Goal: Information Seeking & Learning: Learn about a topic

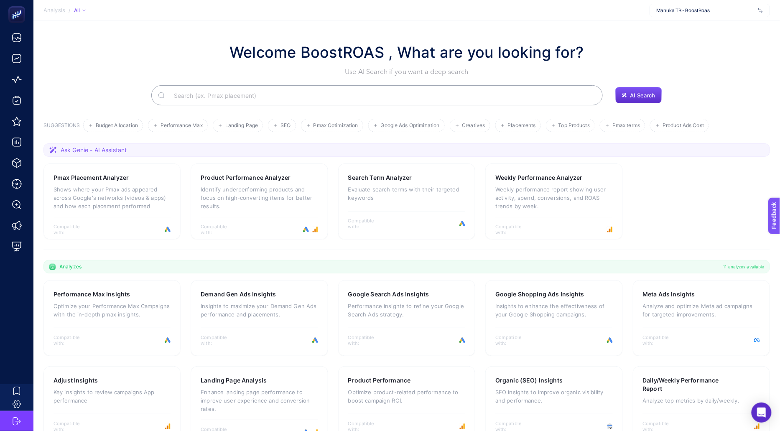
click at [702, 10] on span "Manuka TR - BoostRoas" at bounding box center [706, 10] width 98 height 7
type input "he-"
click at [677, 27] on span "[DOMAIN_NAME]" at bounding box center [676, 27] width 38 height 7
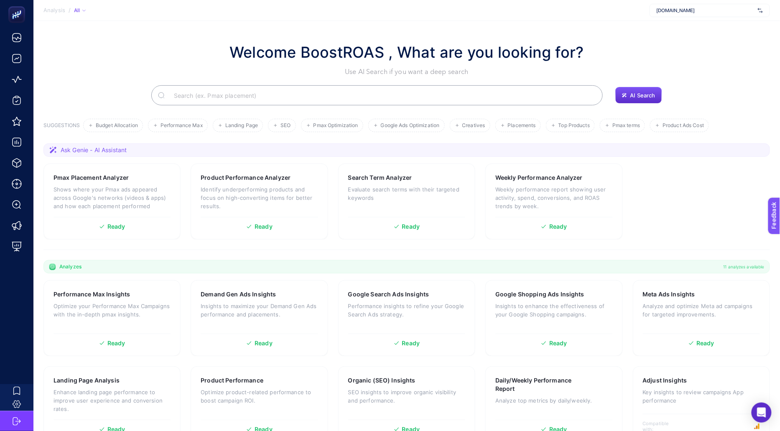
click at [307, 99] on input "Search" at bounding box center [381, 95] width 429 height 23
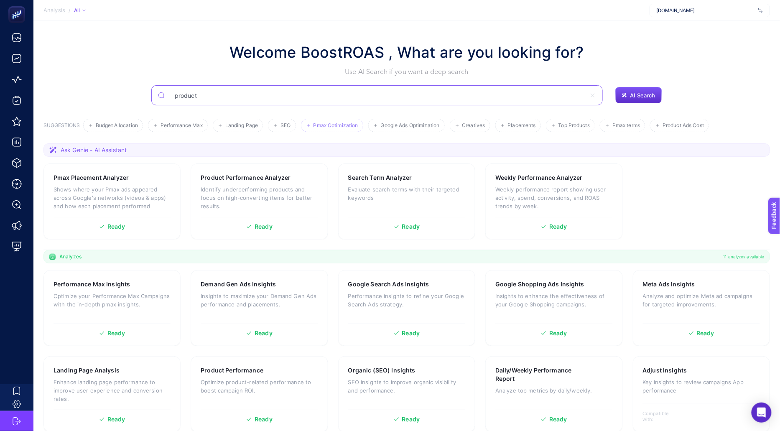
type input "product"
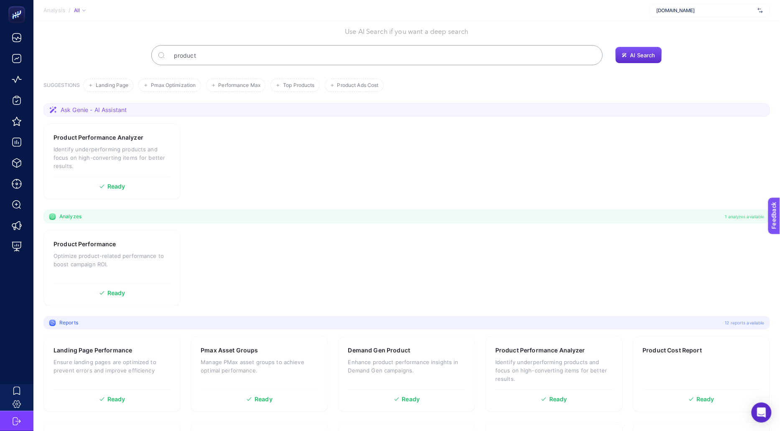
scroll to position [42, 0]
click at [138, 148] on p "Identify underperforming products and focus on high-converting items for better…" at bounding box center [112, 155] width 117 height 25
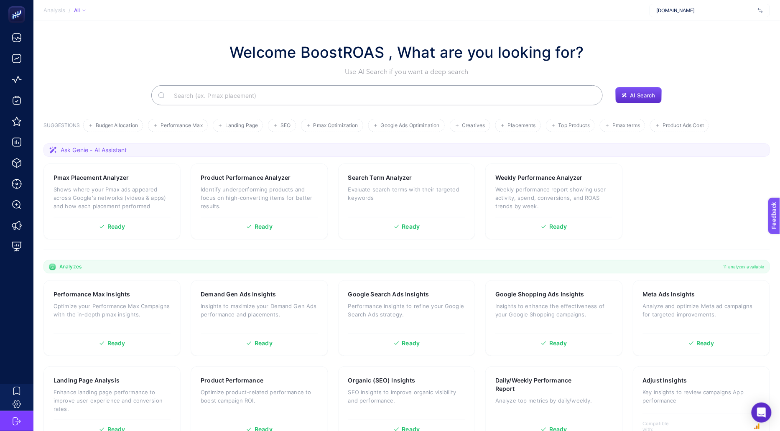
click at [256, 98] on input "Search" at bounding box center [381, 95] width 429 height 23
type input "o"
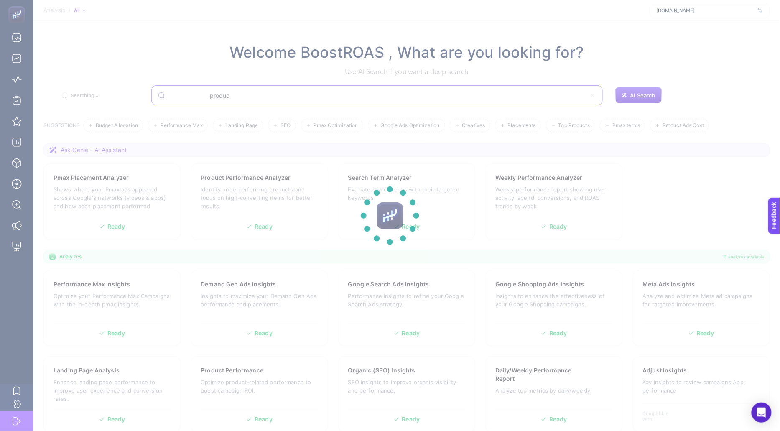
type input "product"
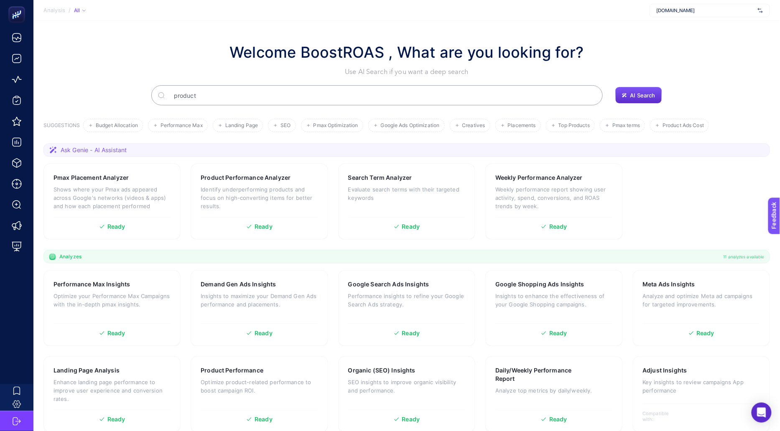
click at [254, 97] on input "product" at bounding box center [381, 95] width 429 height 23
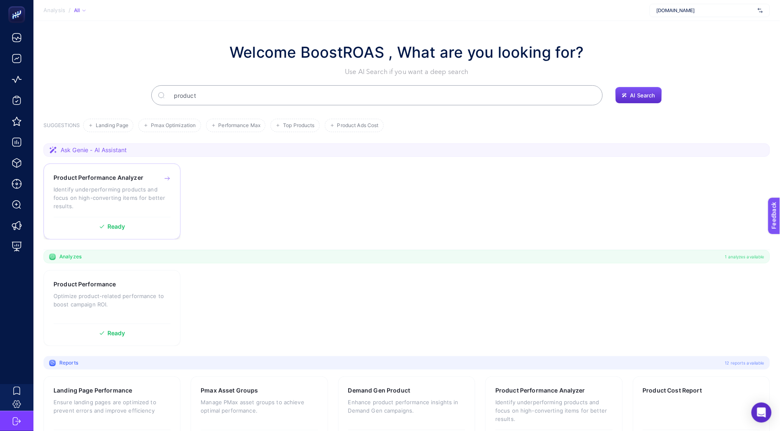
click at [169, 179] on icon at bounding box center [167, 179] width 5 height 0
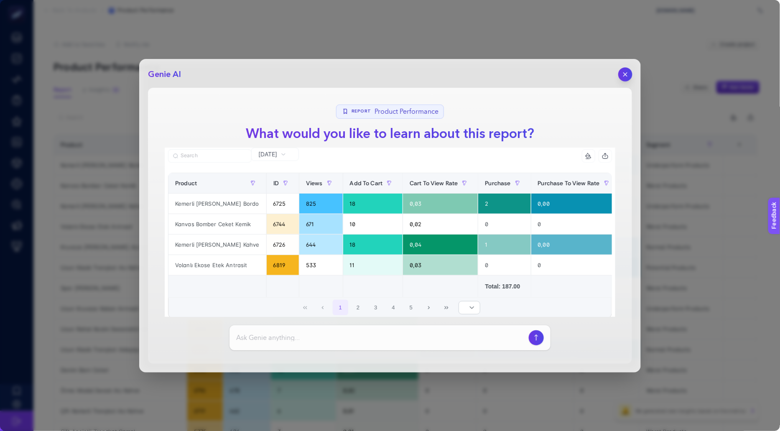
click at [629, 73] on icon "button" at bounding box center [625, 74] width 7 height 7
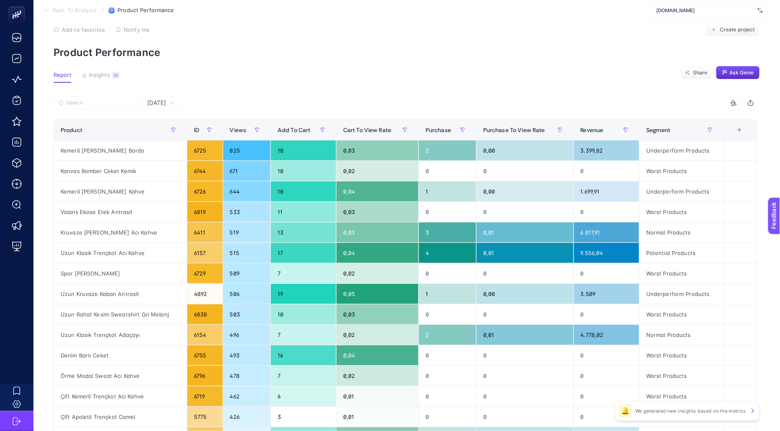
scroll to position [17, 0]
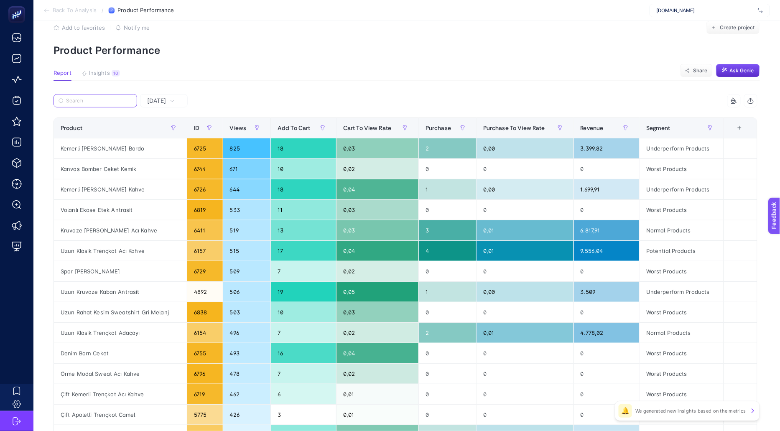
click at [85, 103] on input "Search" at bounding box center [99, 101] width 66 height 6
paste input "Kruvaze [PERSON_NAME] Acı Kahve"
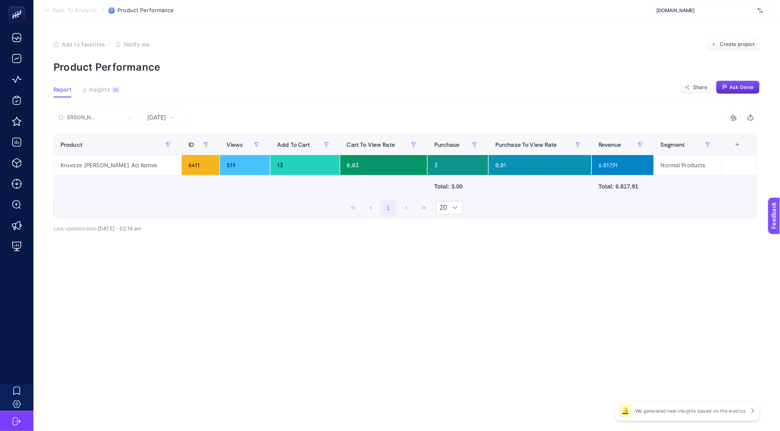
scroll to position [0, 0]
click at [110, 116] on input "Kruvaze [PERSON_NAME] Acı Kahve" at bounding box center [95, 118] width 57 height 6
paste input "Denim Barn Ceket"
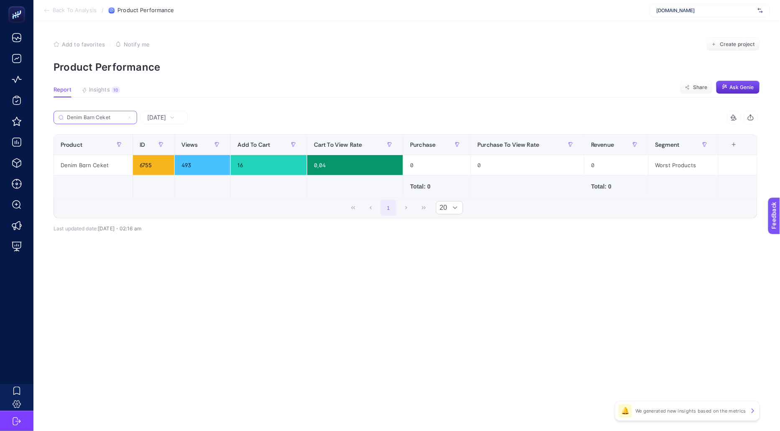
type input "Denim Barn Ceket"
click at [154, 120] on span "Yesterday" at bounding box center [156, 117] width 19 height 8
click at [178, 118] on div "Yesterday" at bounding box center [161, 118] width 34 height 6
click at [175, 116] on icon at bounding box center [172, 117] width 5 height 5
click at [166, 118] on span "Yesterday" at bounding box center [156, 117] width 19 height 8
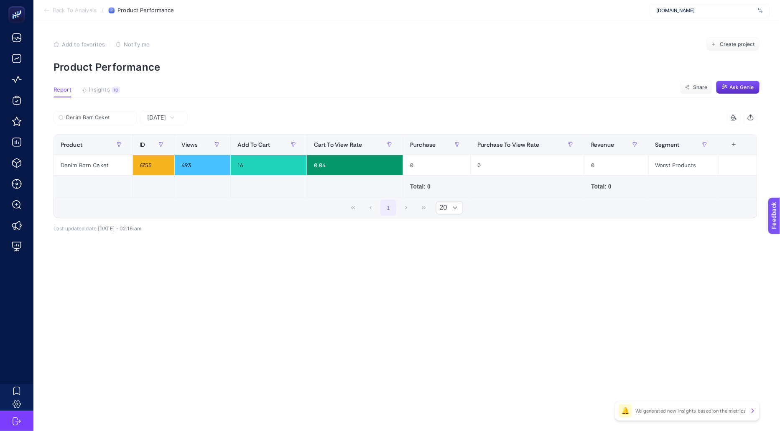
click at [166, 120] on span "Yesterday" at bounding box center [156, 117] width 19 height 8
click at [169, 153] on li "Last 7 Days" at bounding box center [164, 150] width 43 height 15
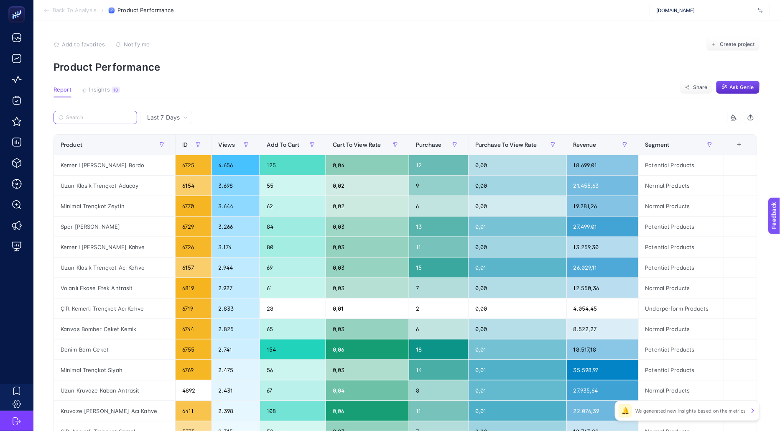
click at [108, 116] on input "Search" at bounding box center [99, 118] width 66 height 6
paste input "Denim Barn Ceket"
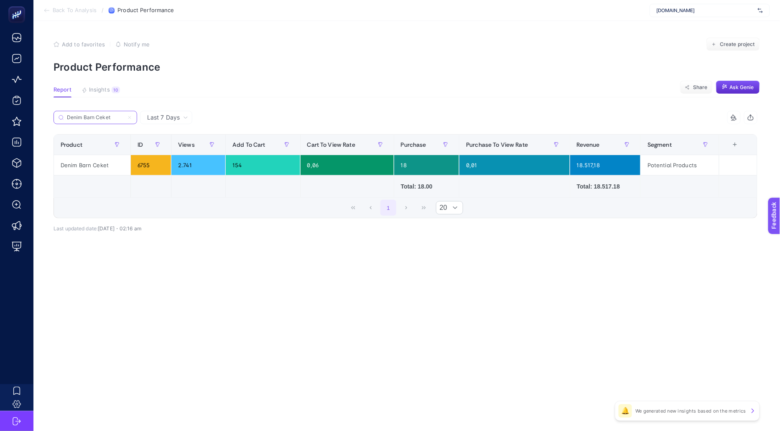
click at [121, 117] on input "Denim Barn Ceket" at bounding box center [95, 118] width 57 height 6
click at [118, 117] on input "Denim Barn Ceket" at bounding box center [95, 118] width 57 height 6
paste input "Kruvaze [PERSON_NAME] Acı Kahve"
type input "Kruvaze [PERSON_NAME] Acı Kahve"
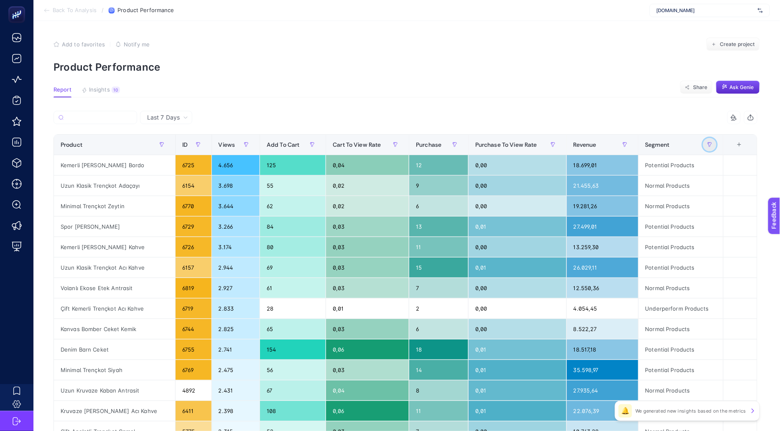
click at [708, 149] on button "button" at bounding box center [709, 144] width 13 height 13
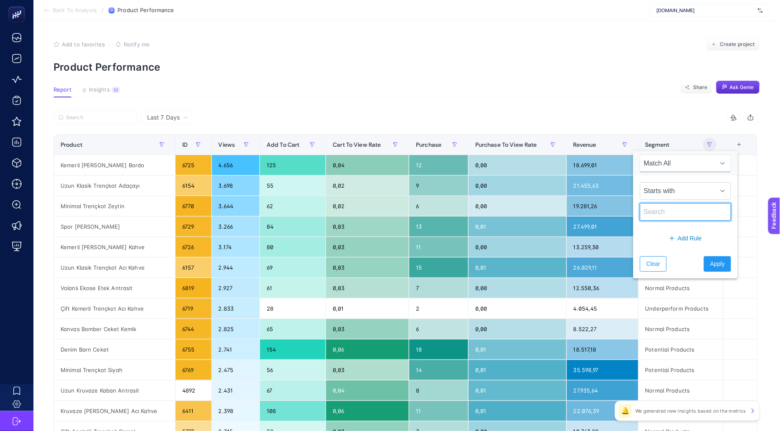
click at [666, 208] on input "text" at bounding box center [685, 212] width 91 height 18
type input "potential"
click at [716, 258] on button "Apply" at bounding box center [717, 263] width 27 height 15
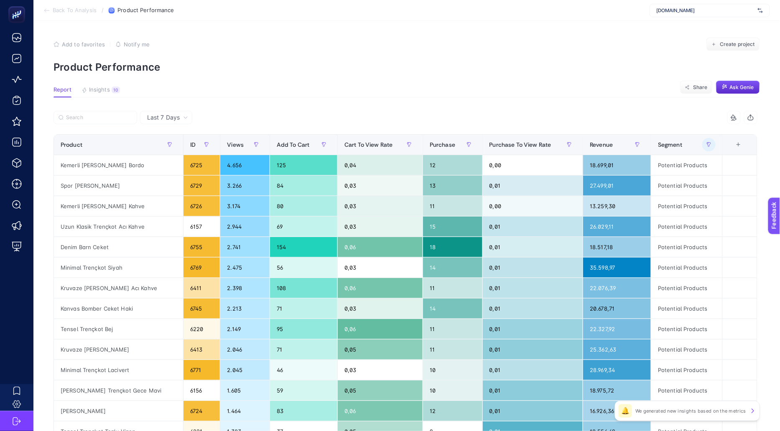
click at [595, 124] on div "7 items selected" at bounding box center [582, 117] width 352 height 13
click at [703, 93] on button "Share" at bounding box center [696, 87] width 33 height 13
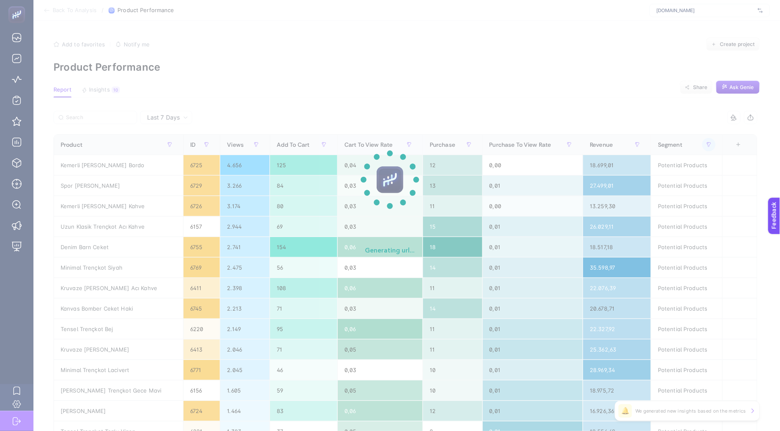
click at [666, 107] on section "Generating url..." at bounding box center [390, 215] width 780 height 431
click at [560, 114] on section "Generating url..." at bounding box center [390, 215] width 780 height 431
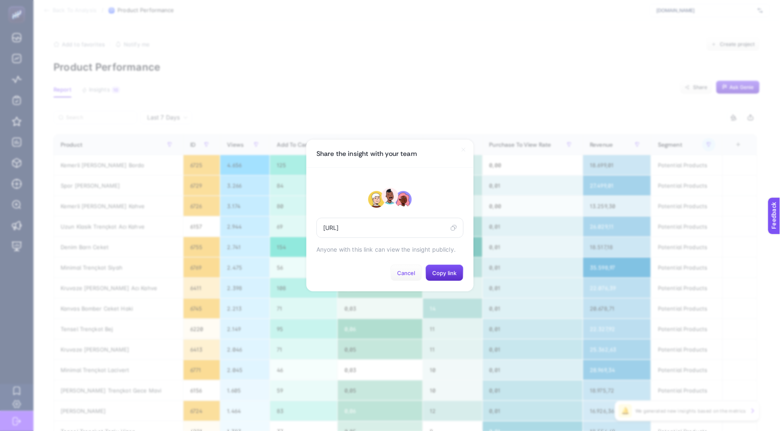
click at [410, 275] on span "Cancel" at bounding box center [406, 273] width 18 height 7
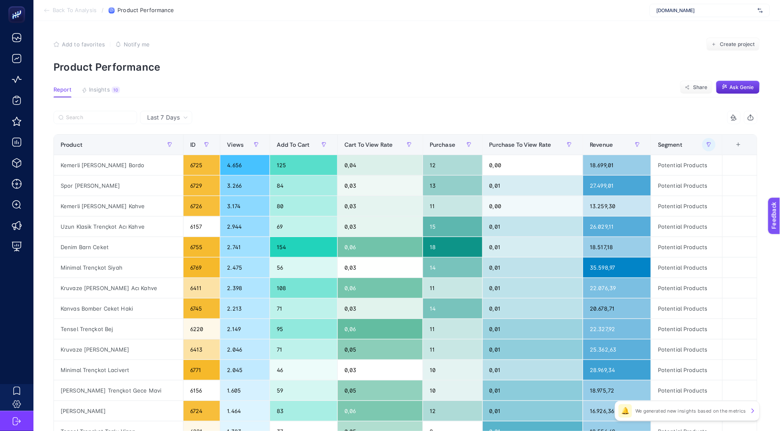
click at [752, 123] on button "button" at bounding box center [750, 117] width 13 height 13
click at [137, 9] on span "Product Performance" at bounding box center [145, 10] width 56 height 7
click at [70, 7] on span "Back To Analysis" at bounding box center [75, 10] width 44 height 7
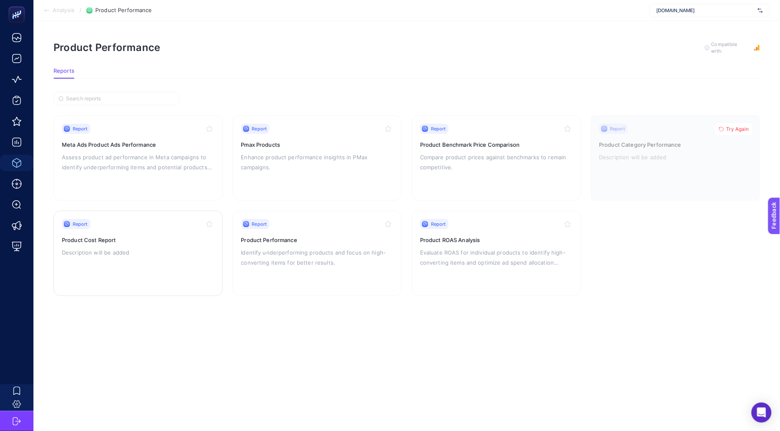
click at [140, 242] on h3 "Product Cost Report" at bounding box center [138, 240] width 153 height 8
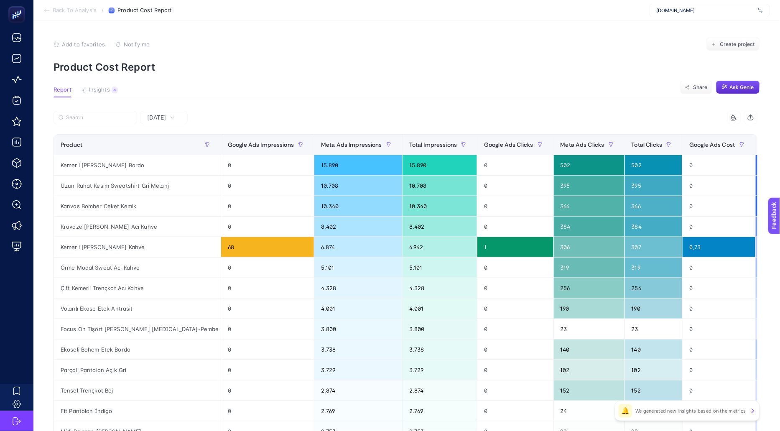
click at [178, 121] on div "Yesterday" at bounding box center [164, 117] width 48 height 13
click at [167, 151] on li "Last 7 Days" at bounding box center [164, 150] width 43 height 15
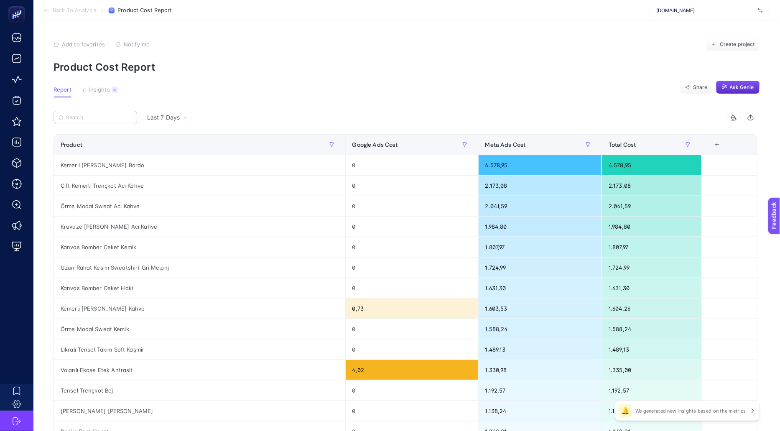
click at [86, 120] on label at bounding box center [96, 117] width 84 height 13
click at [0, 0] on input "Search" at bounding box center [0, 0] width 0 height 0
click at [85, 115] on input "Search" at bounding box center [99, 118] width 66 height 6
paste input "Kruvaze [PERSON_NAME] Acı Kahve"
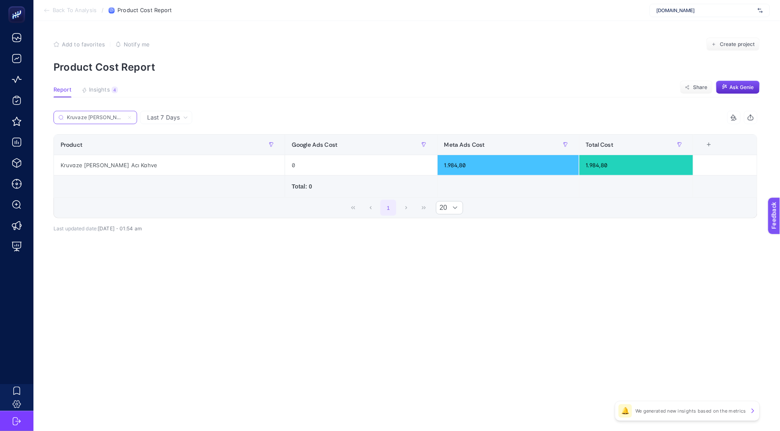
scroll to position [0, 27]
type input "Kruvaze [PERSON_NAME] Acı Kahve"
click at [128, 120] on icon at bounding box center [129, 117] width 5 height 5
click at [0, 0] on input "Search" at bounding box center [0, 0] width 0 height 0
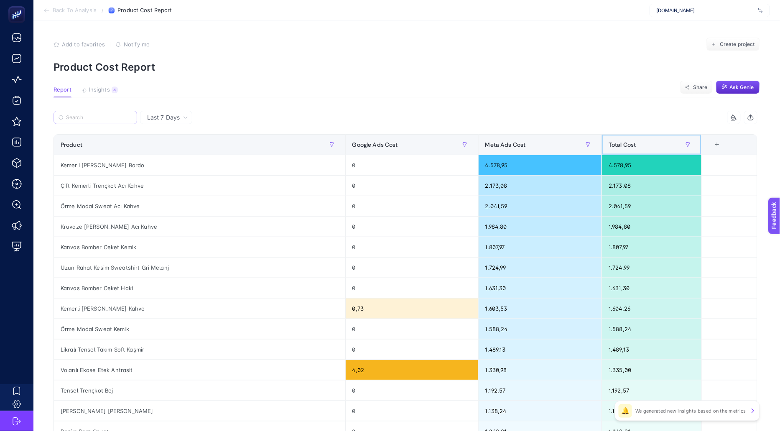
click at [616, 138] on div "Total Cost" at bounding box center [652, 144] width 86 height 13
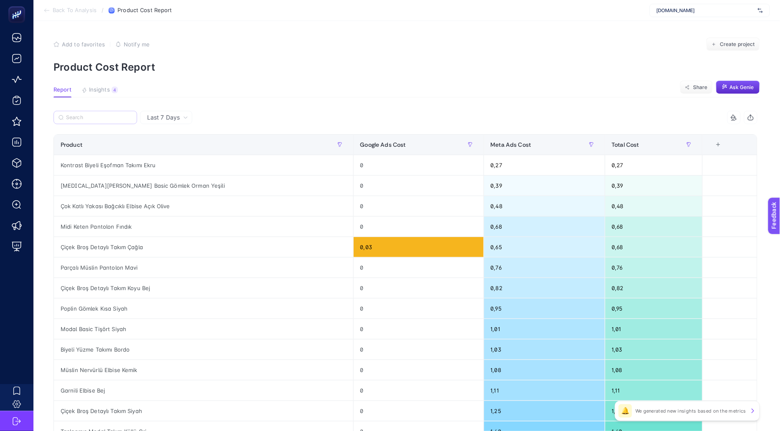
click at [74, 8] on span "Back To Analysis" at bounding box center [75, 10] width 44 height 7
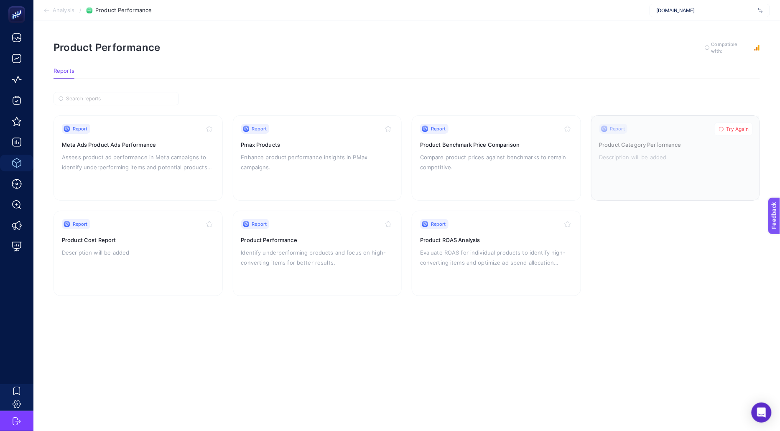
click at [731, 131] on button "Try Again" at bounding box center [733, 128] width 38 height 13
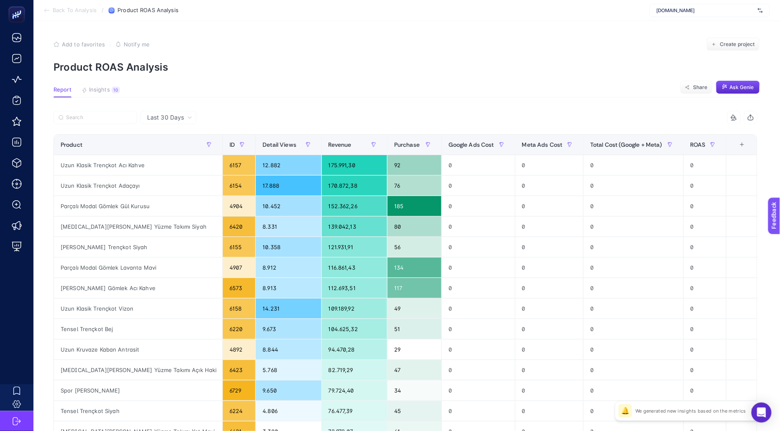
click at [175, 115] on span "Last 30 Days" at bounding box center [165, 117] width 37 height 8
click at [187, 117] on icon at bounding box center [189, 117] width 5 height 5
click at [299, 121] on div at bounding box center [230, 120] width 352 height 18
click at [189, 118] on icon at bounding box center [189, 117] width 5 height 5
click at [189, 118] on icon at bounding box center [189, 118] width 3 height 2
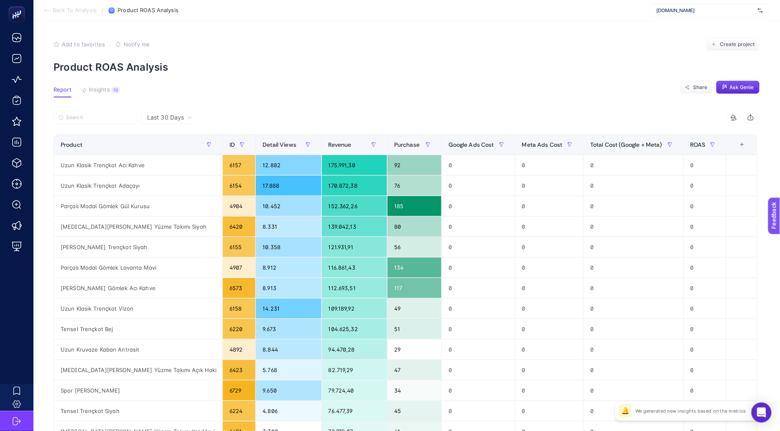
click at [251, 89] on section "Report Insights 10 We generated new insights based on the metrics Share Ask Gen…" at bounding box center [407, 92] width 707 height 11
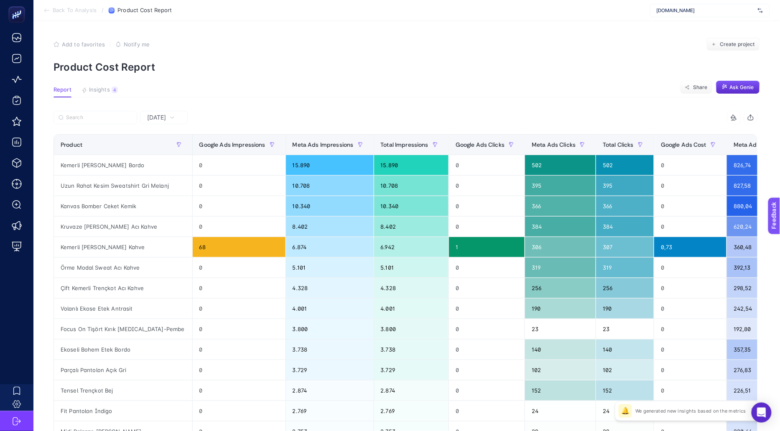
click at [537, 51] on section "Add to favorites false Notify me Create project Product Cost Report" at bounding box center [407, 56] width 707 height 36
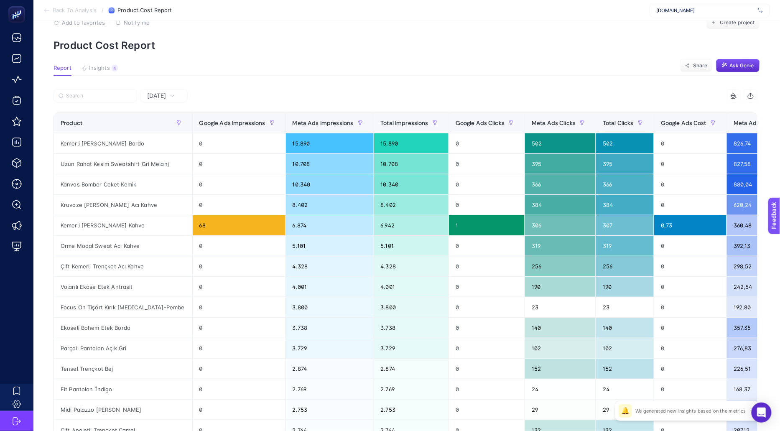
click at [176, 92] on div "Yesterday" at bounding box center [164, 95] width 48 height 13
click at [178, 126] on li "Last 7 Days" at bounding box center [164, 128] width 43 height 15
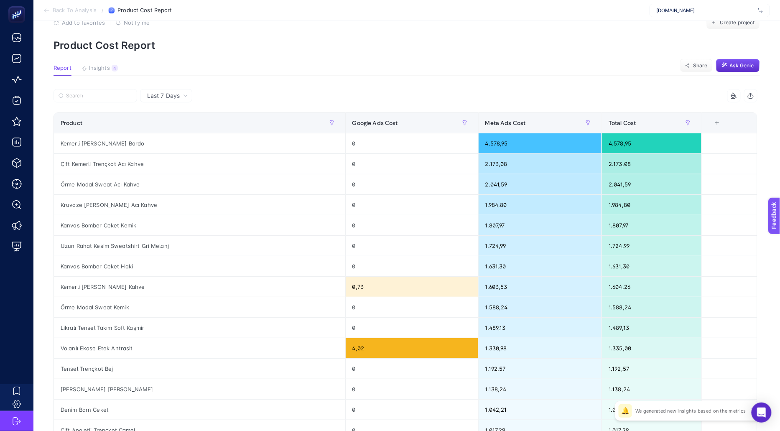
click at [168, 95] on span "Last 7 Days" at bounding box center [163, 96] width 33 height 8
click at [167, 115] on li "Yesterday" at bounding box center [166, 113] width 47 height 15
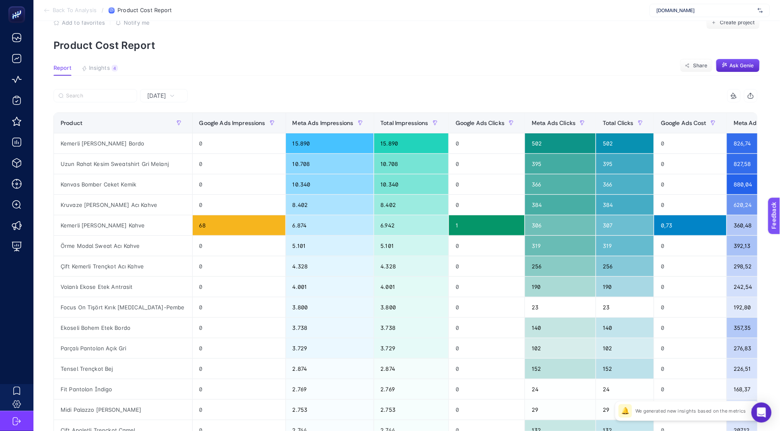
click at [158, 87] on article "Add to favorites false Notify me Create project Product Cost Report Report Insi…" at bounding box center [406, 325] width 747 height 653
click at [158, 90] on div "Yesterday" at bounding box center [164, 95] width 48 height 13
click at [164, 126] on li "Last 7 Days" at bounding box center [164, 128] width 43 height 15
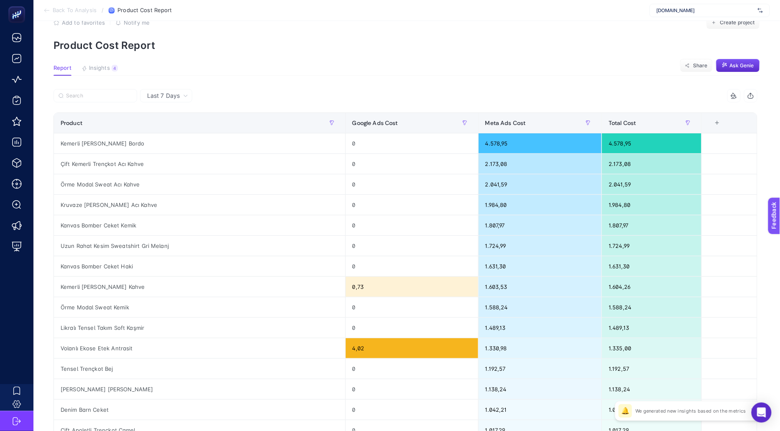
click at [712, 121] on div "+" at bounding box center [717, 123] width 16 height 7
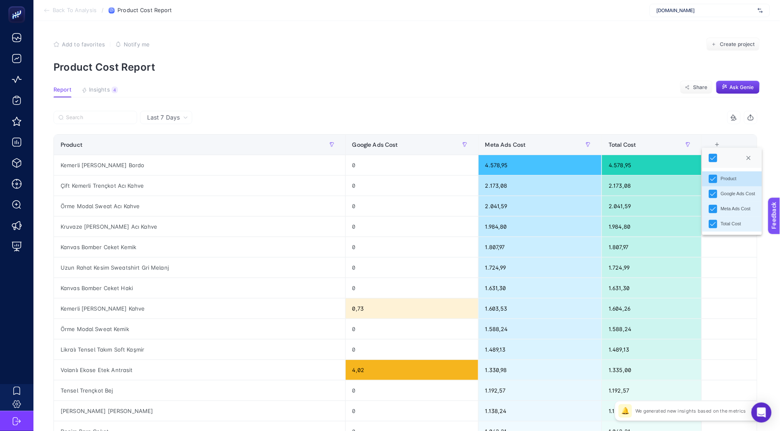
click at [467, 105] on article "Add to favorites false Notify me Create project Product Cost Report Report Insi…" at bounding box center [406, 347] width 747 height 653
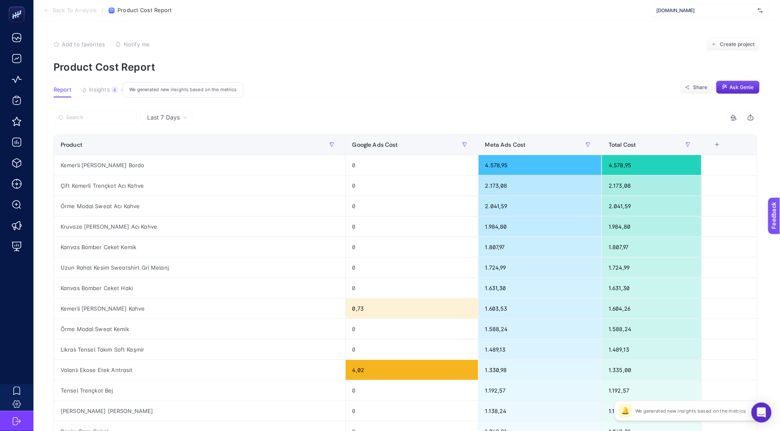
click at [106, 92] on span "Insights" at bounding box center [99, 90] width 21 height 7
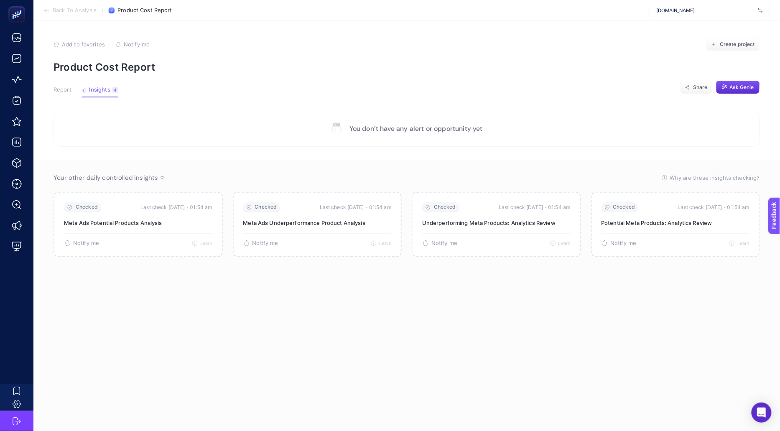
click at [62, 88] on span "Report" at bounding box center [63, 90] width 18 height 7
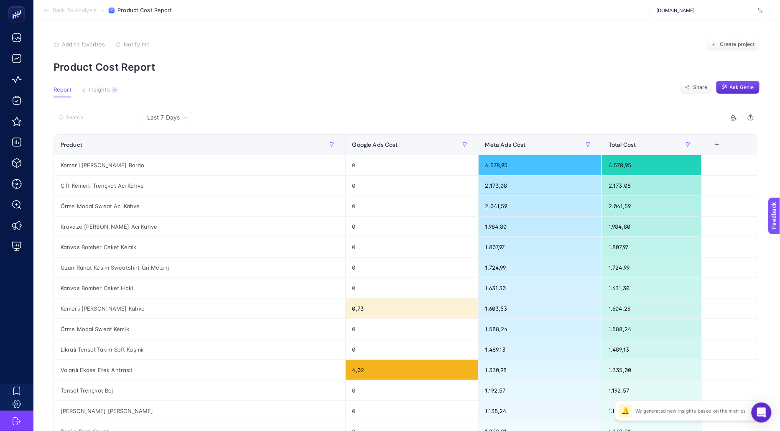
click at [675, 113] on div "3 items selected" at bounding box center [582, 117] width 352 height 13
click at [753, 116] on icon "button" at bounding box center [751, 117] width 7 height 7
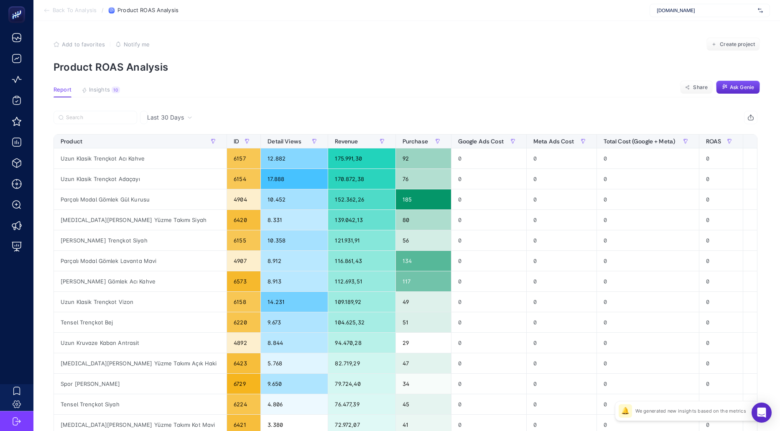
click at [167, 116] on span "Last 30 Days" at bounding box center [165, 117] width 37 height 8
click at [191, 116] on icon at bounding box center [189, 117] width 5 height 5
click at [189, 116] on icon at bounding box center [189, 117] width 5 height 5
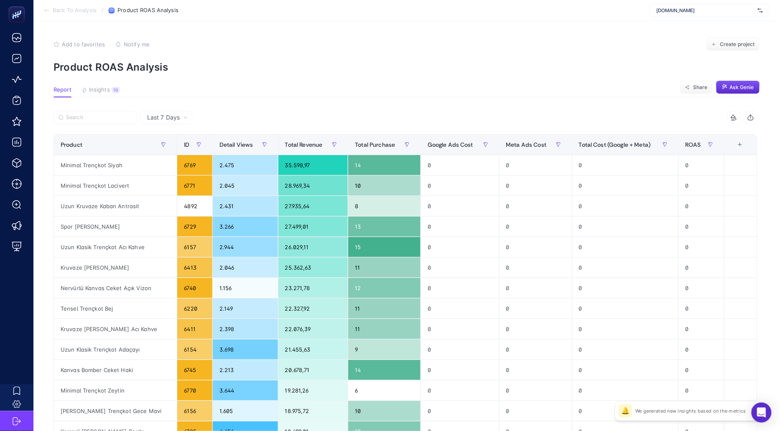
click at [304, 99] on article "Add to favorites false Notify me Create project Product ROAS Analysis Report In…" at bounding box center [406, 347] width 747 height 653
click at [753, 117] on icon "button" at bounding box center [750, 118] width 5 height 3
